Goal: Information Seeking & Learning: Learn about a topic

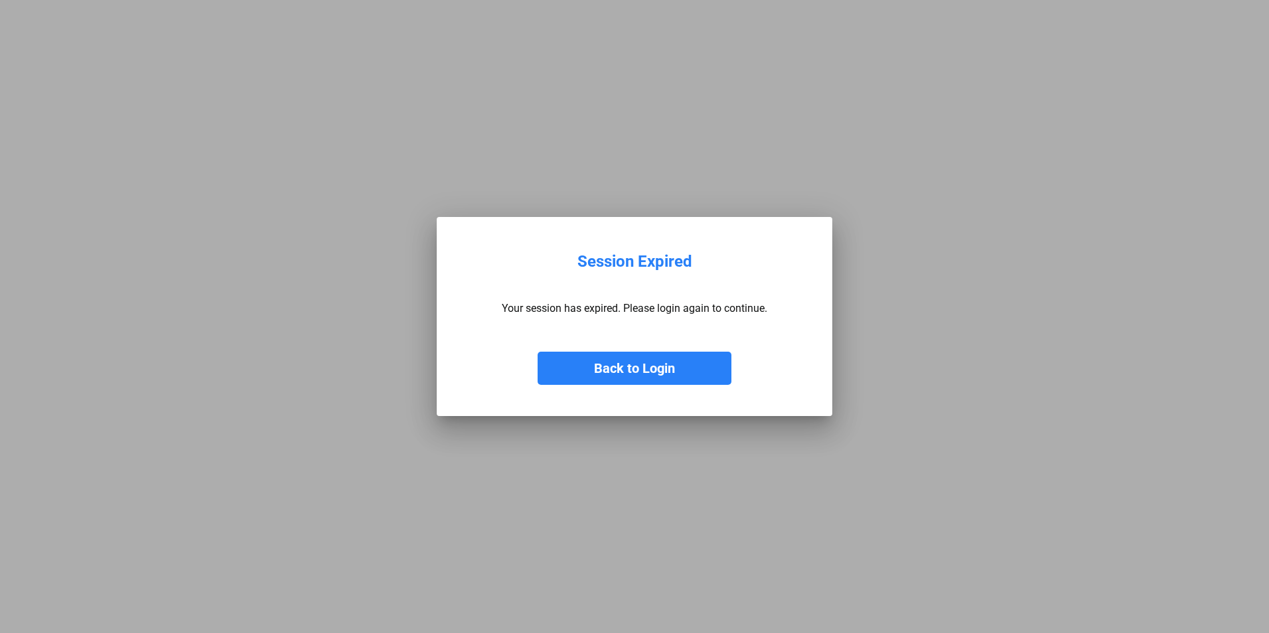
click at [666, 358] on button "Back to Login" at bounding box center [635, 368] width 194 height 33
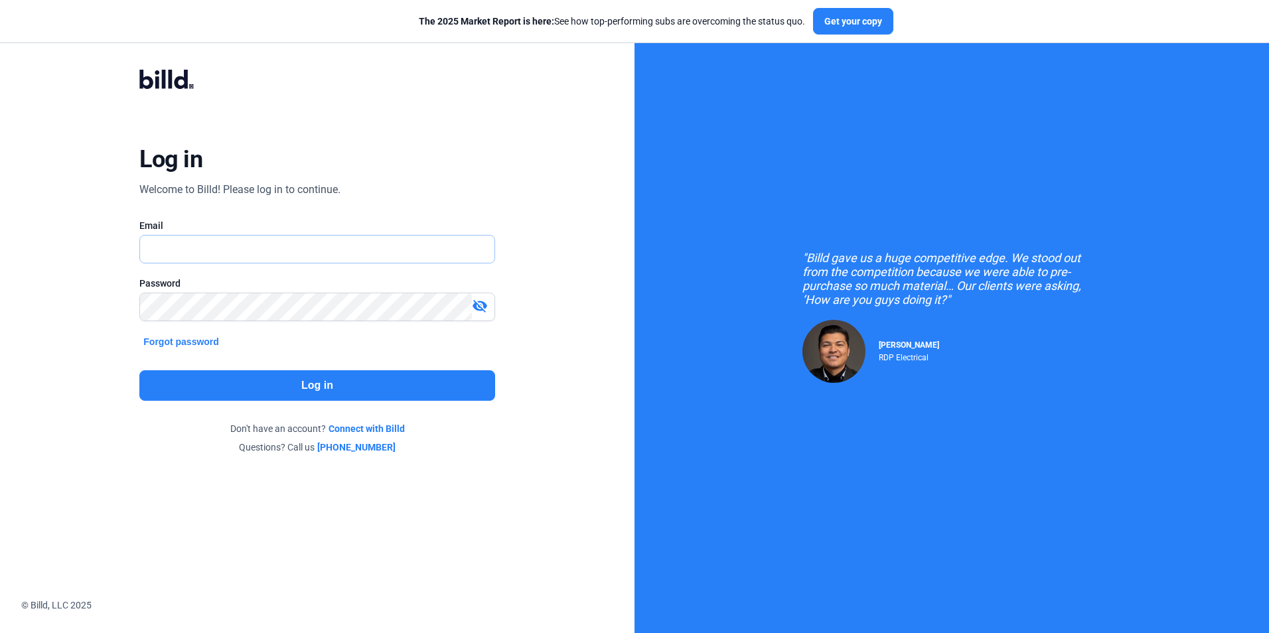
type input "[PERSON_NAME][EMAIL_ADDRESS][DOMAIN_NAME]"
click at [353, 387] on button "Log in" at bounding box center [316, 385] width 355 height 31
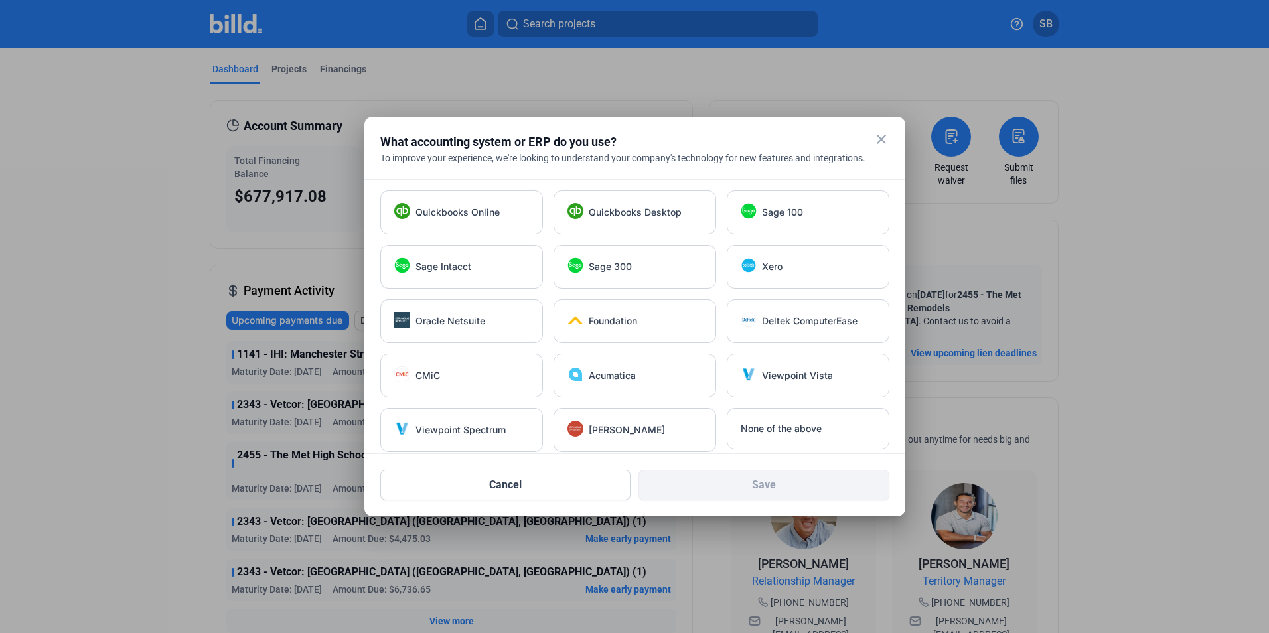
click at [881, 137] on mat-icon "close" at bounding box center [882, 139] width 16 height 16
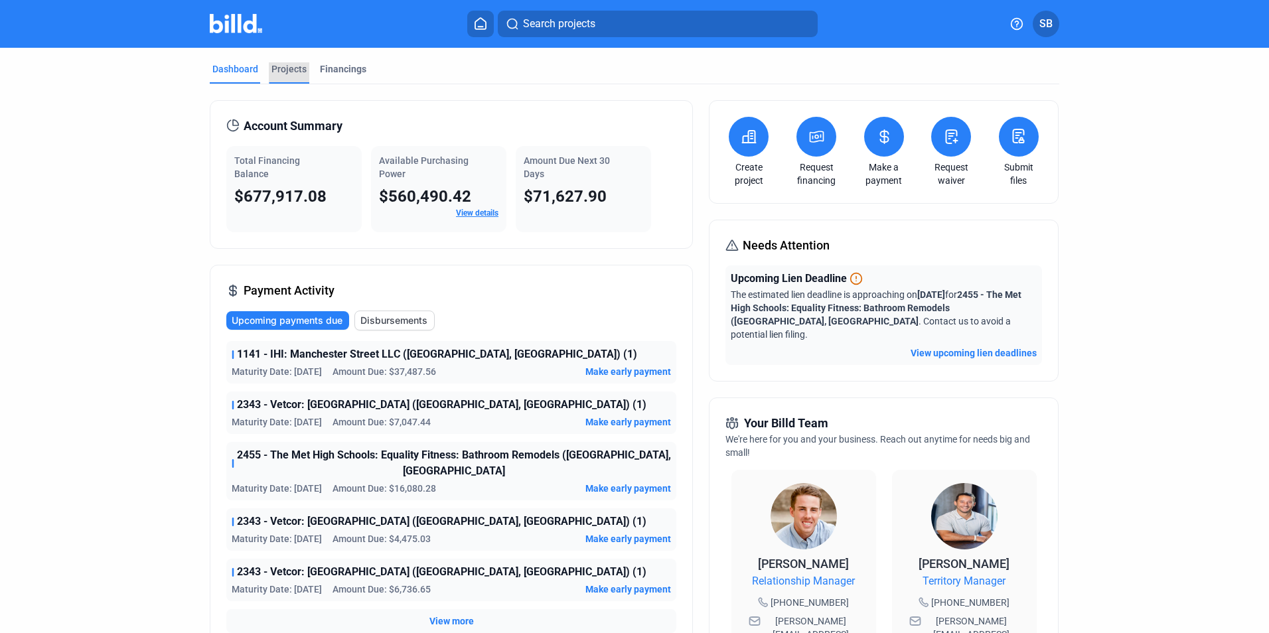
click at [288, 66] on div "Projects" at bounding box center [288, 68] width 35 height 13
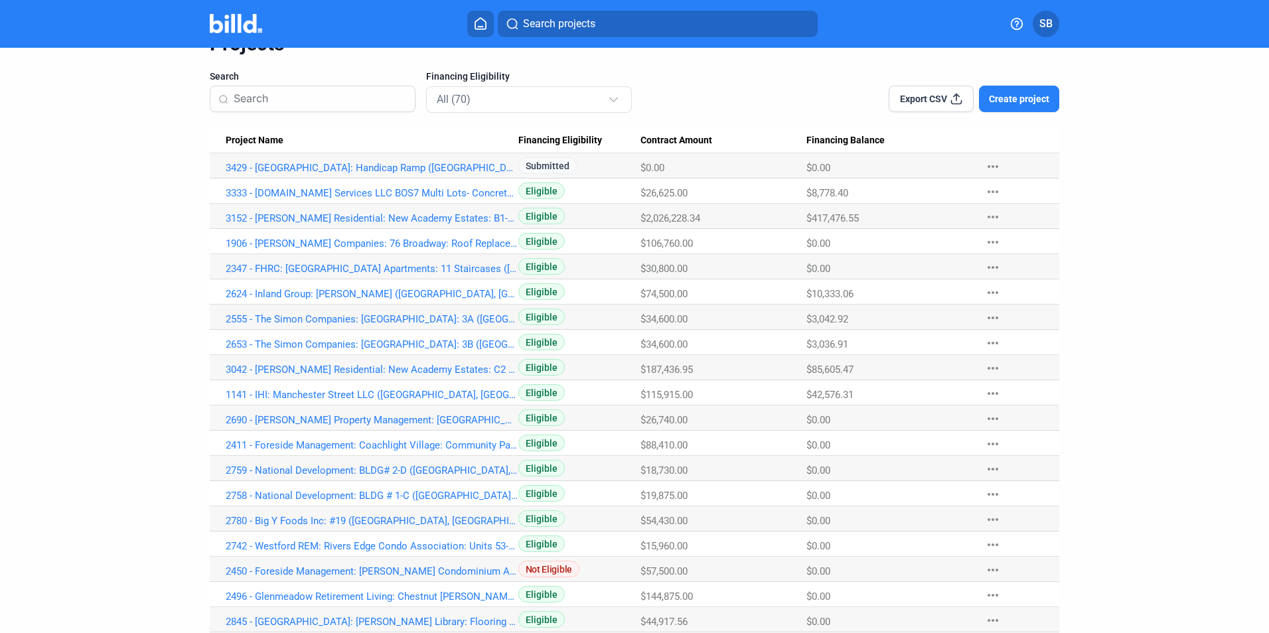
scroll to position [68, 0]
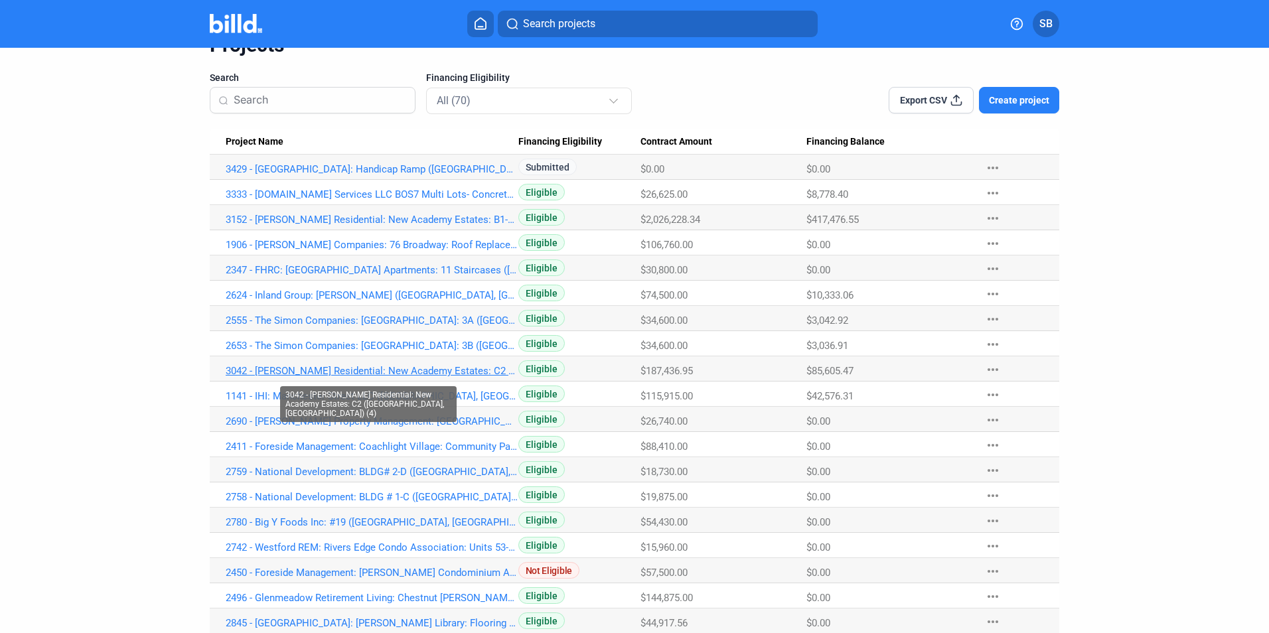
click at [345, 368] on link "3042 - [PERSON_NAME] Residential: New Academy Estates: C2 ([GEOGRAPHIC_DATA], […" at bounding box center [372, 371] width 293 height 12
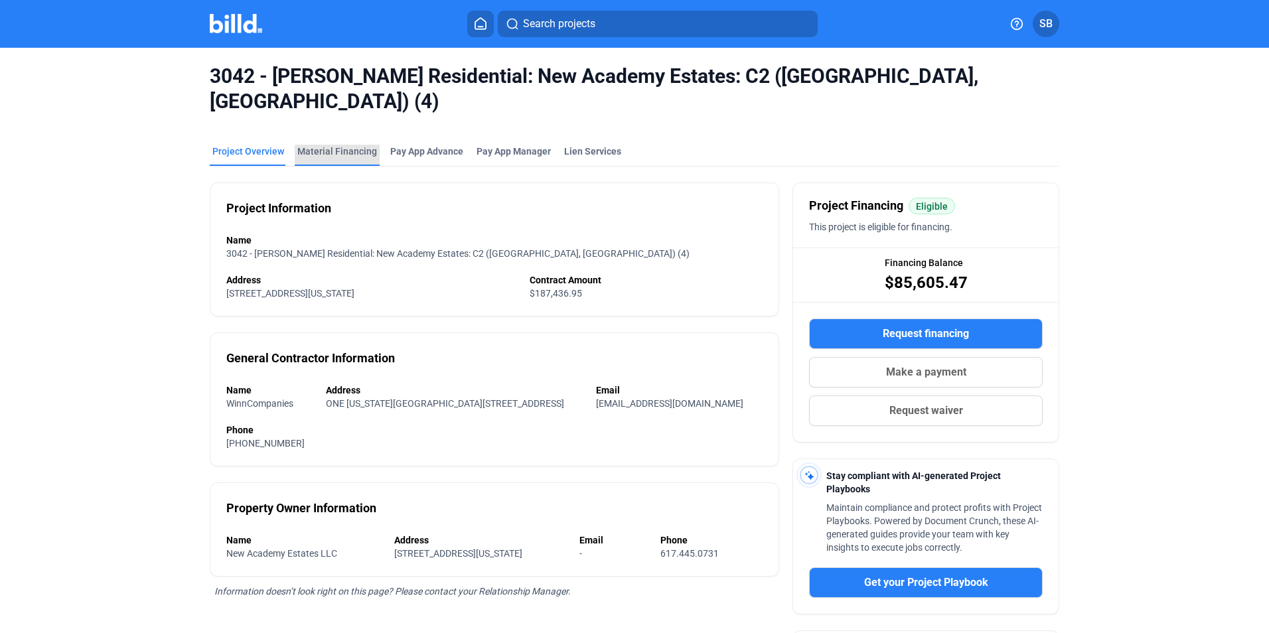
click at [354, 145] on div "Material Financing" at bounding box center [337, 151] width 80 height 13
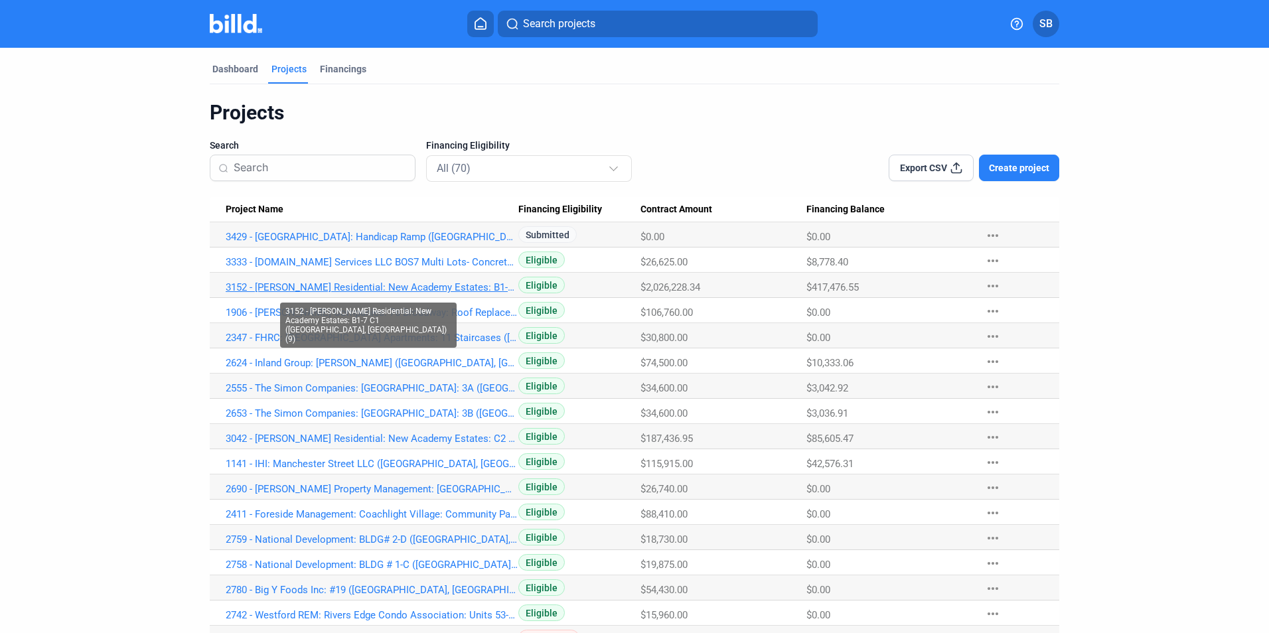
click at [273, 283] on link "3152 - [PERSON_NAME] Residential: New Academy Estates: B1-7 C1 ([GEOGRAPHIC_DAT…" at bounding box center [372, 287] width 293 height 12
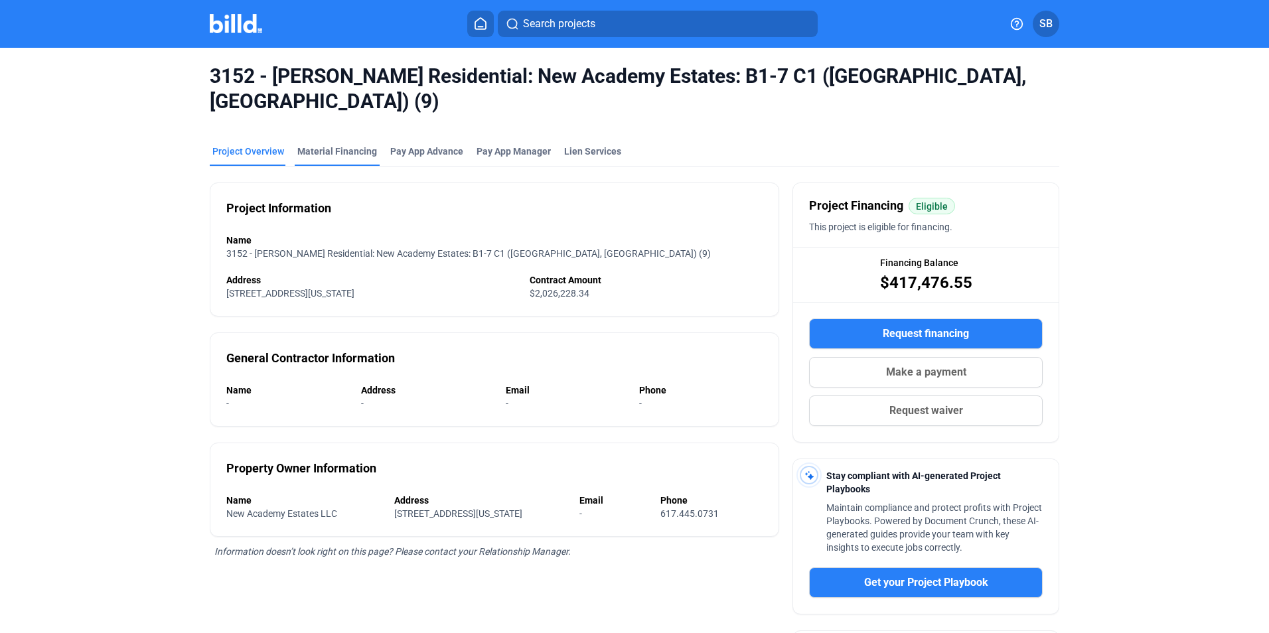
click at [361, 145] on div "Material Financing" at bounding box center [337, 151] width 80 height 13
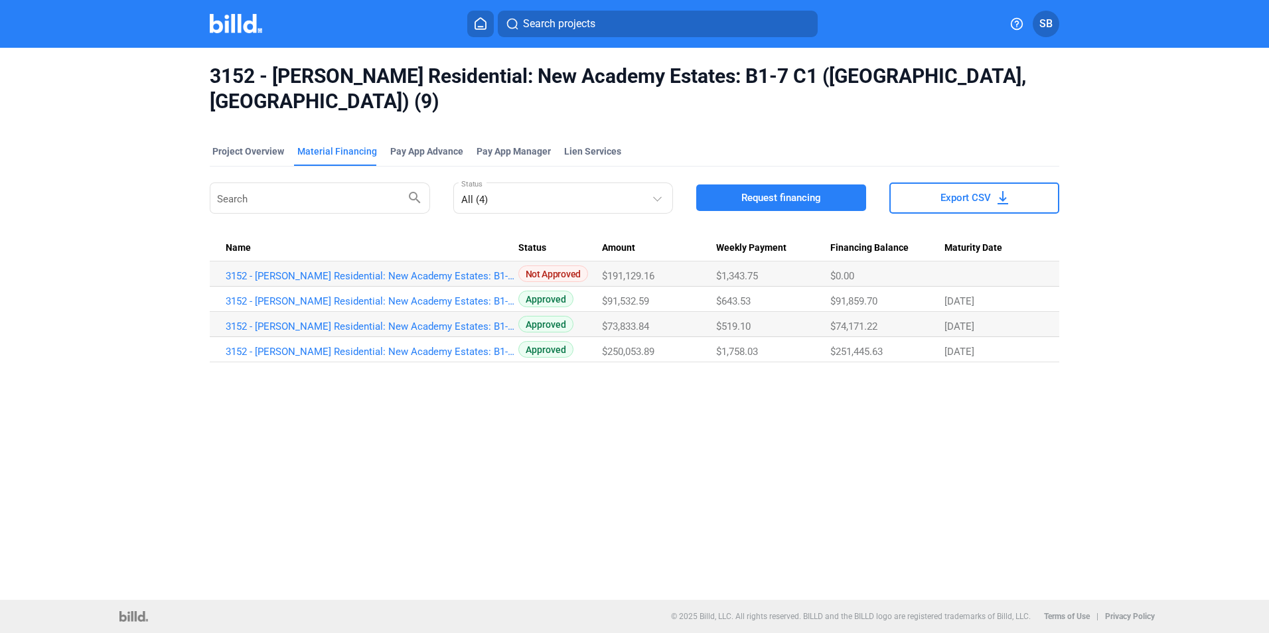
click at [540, 394] on div "3152 - [PERSON_NAME] Residential: New Academy Estates: B1-7 C1 ([GEOGRAPHIC_DAT…" at bounding box center [634, 324] width 1269 height 552
